Goal: Task Accomplishment & Management: Manage account settings

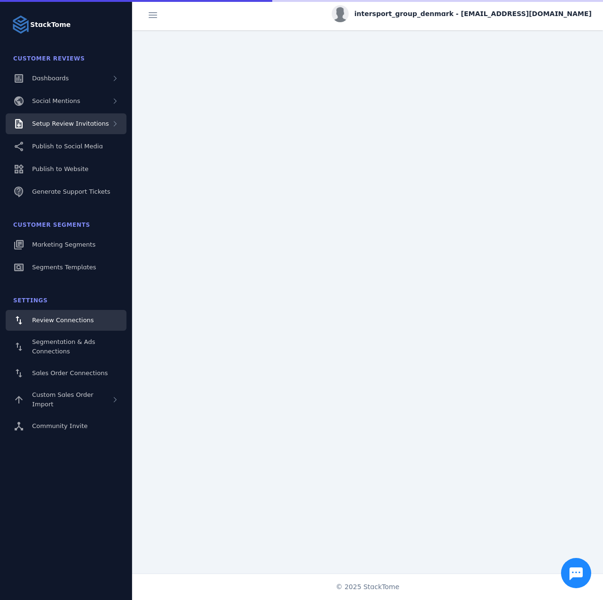
click at [74, 126] on span "Setup Review Invitations" at bounding box center [70, 123] width 77 height 7
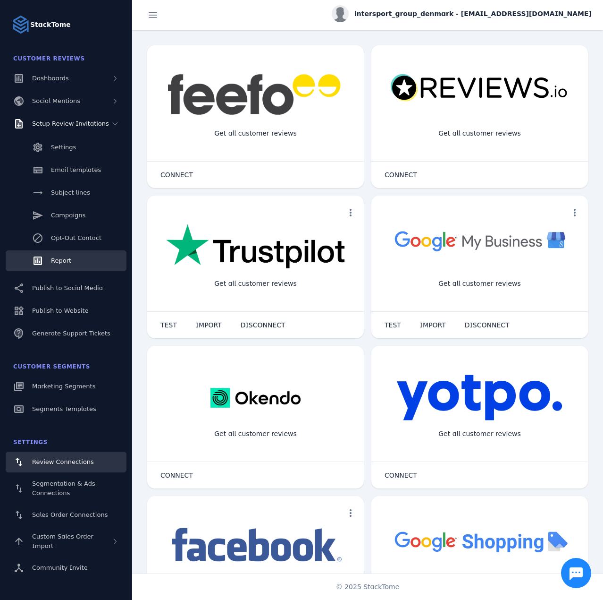
click at [64, 258] on span "Report" at bounding box center [61, 260] width 20 height 7
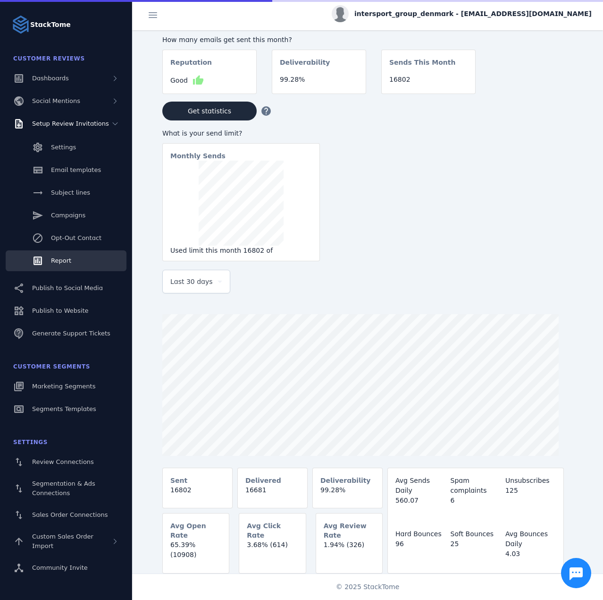
click at [195, 280] on span "Last 30 days" at bounding box center [191, 281] width 42 height 11
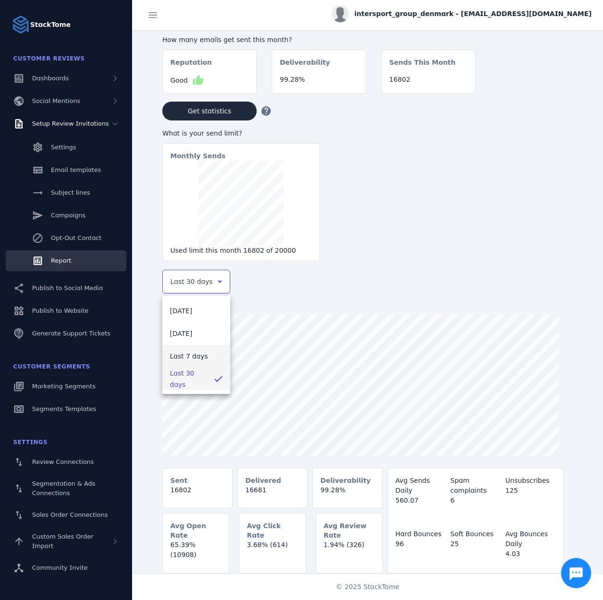
click at [193, 352] on span "Last 7 days" at bounding box center [189, 355] width 38 height 11
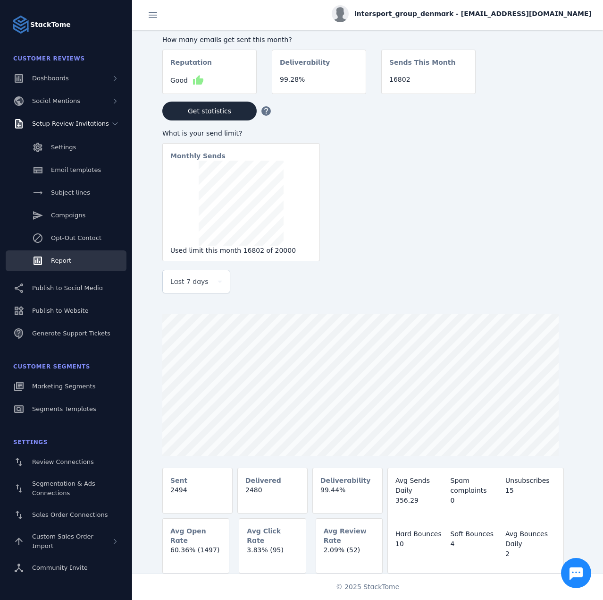
click at [534, 21] on div "intersport_group_denmark - [EMAIL_ADDRESS][DOMAIN_NAME]" at bounding box center [462, 13] width 260 height 17
click at [566, 95] on span "Sign out" at bounding box center [562, 90] width 27 height 11
